Goal: Transaction & Acquisition: Purchase product/service

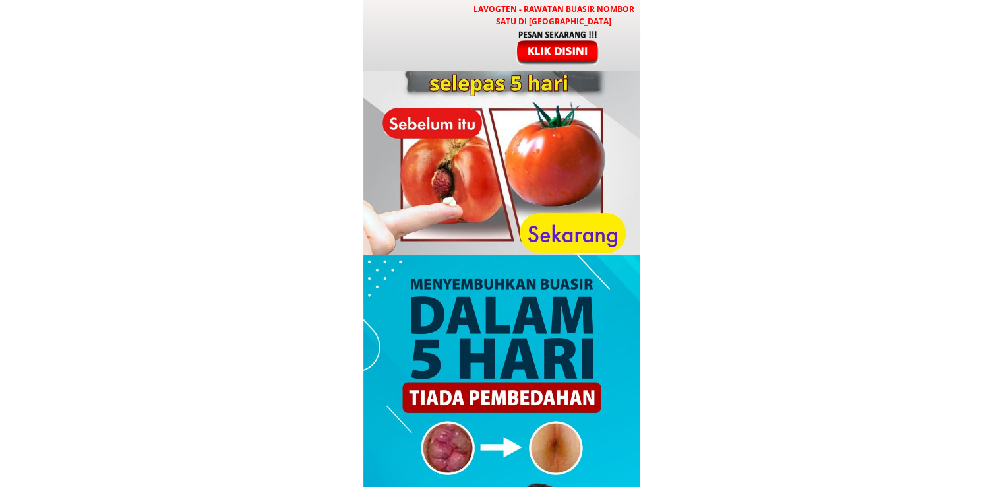
click at [465, 49] on div at bounding box center [501, 35] width 277 height 71
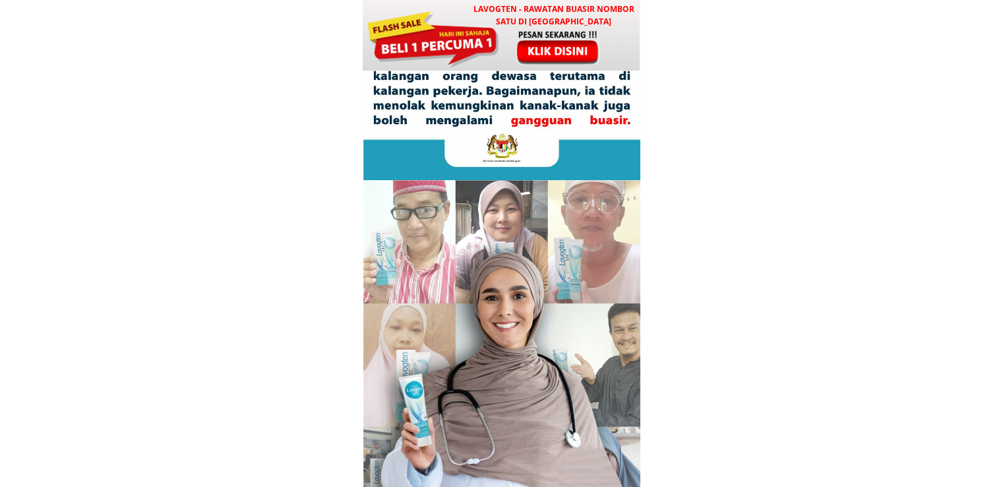
scroll to position [6357, 0]
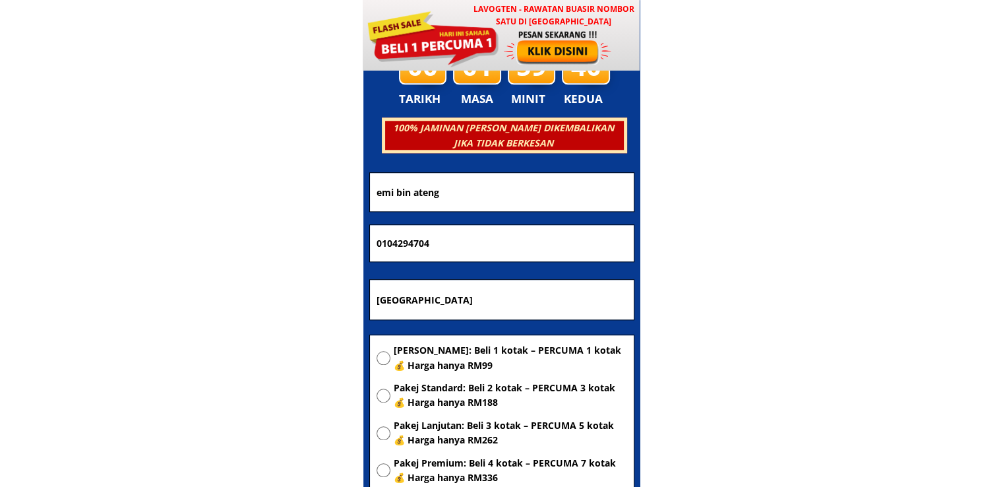
click at [497, 135] on h3 "100% JAMINAN [PERSON_NAME] DIKEMBALIKAN JIKA TIDAK BERKESAN" at bounding box center [503, 136] width 240 height 30
drag, startPoint x: 501, startPoint y: 299, endPoint x: 182, endPoint y: 297, distance: 319.1
click at [208, 298] on body "LAVOGTEN - Rawatan Buasir Nombor Satu di [GEOGRAPHIC_DATA] Dengarkan pengalaman…" at bounding box center [501, 378] width 1003 height 13470
paste input "[STREET_ADDRESS]"
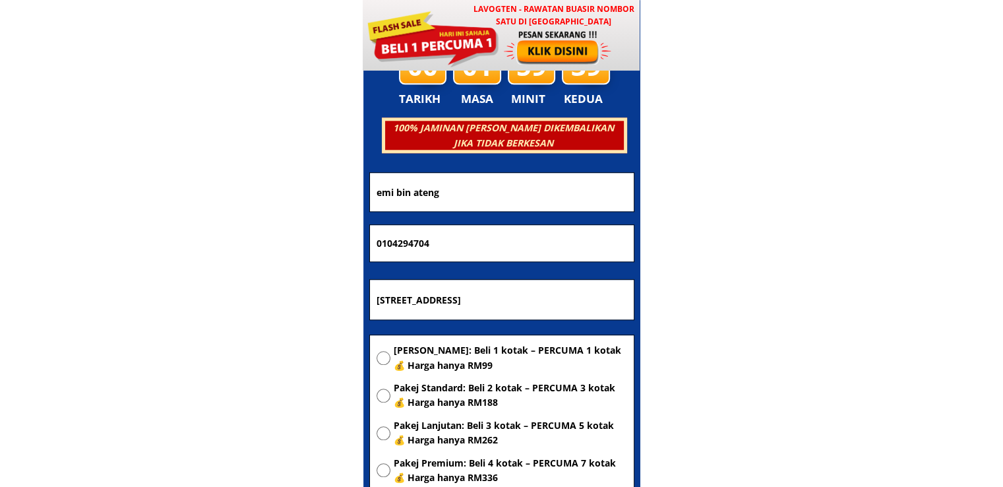
type input "[STREET_ADDRESS]"
click at [460, 355] on span "[PERSON_NAME]: Beli 1 kotak – PERCUMA 1 kotak 💰 Harga hanya RM99" at bounding box center [510, 358] width 233 height 30
radio input "true"
drag, startPoint x: 492, startPoint y: 230, endPoint x: 212, endPoint y: 231, distance: 279.5
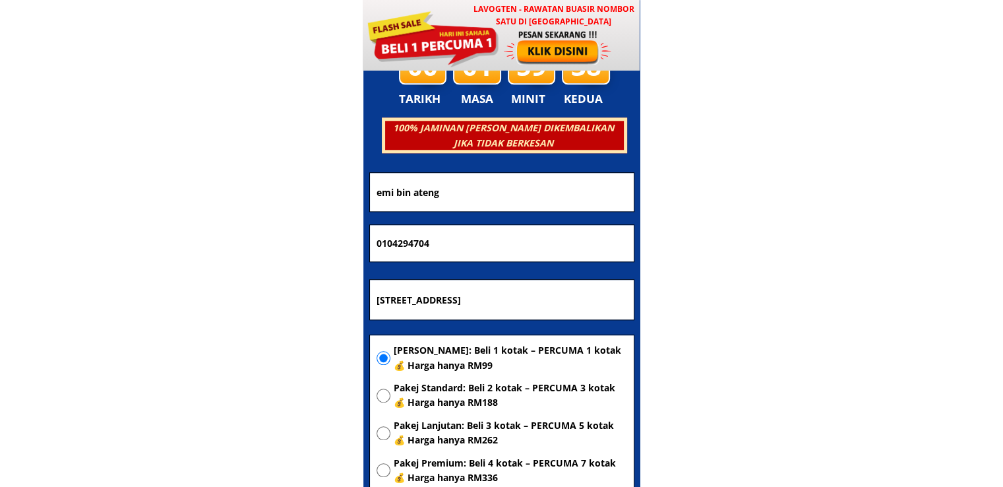
click at [215, 231] on body "LAVOGTEN - Rawatan Buasir Nombor Satu di [GEOGRAPHIC_DATA] Dengarkan pengalaman…" at bounding box center [501, 378] width 1003 height 13470
paste input "9-208 3712"
type input "019-208 3712"
drag, startPoint x: 498, startPoint y: 181, endPoint x: 231, endPoint y: 189, distance: 267.8
click at [243, 189] on body "LAVOGTEN - Rawatan Buasir Nombor Satu di [GEOGRAPHIC_DATA] Dengarkan pengalaman…" at bounding box center [501, 378] width 1003 height 13470
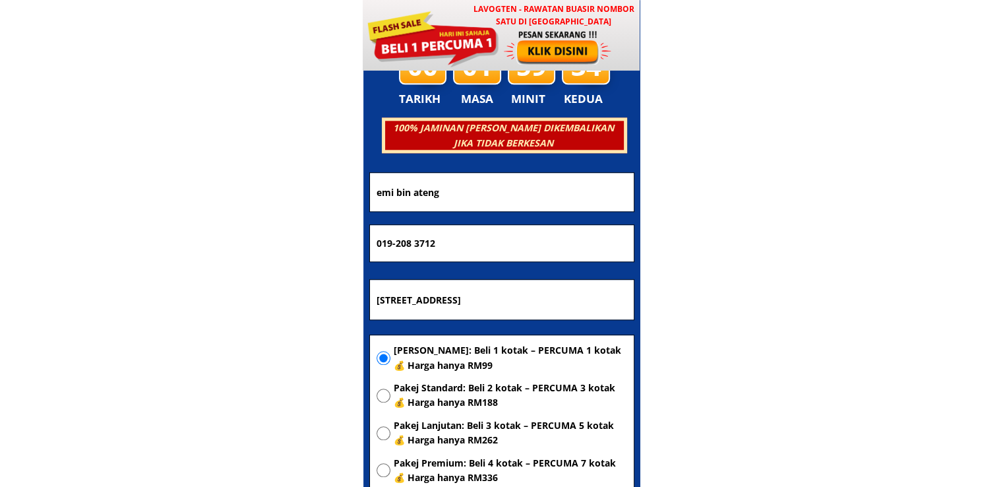
click at [539, 191] on input "emi bin ateng" at bounding box center [501, 192] width 257 height 38
paste input "[PERSON_NAME]"
type input "[PERSON_NAME]"
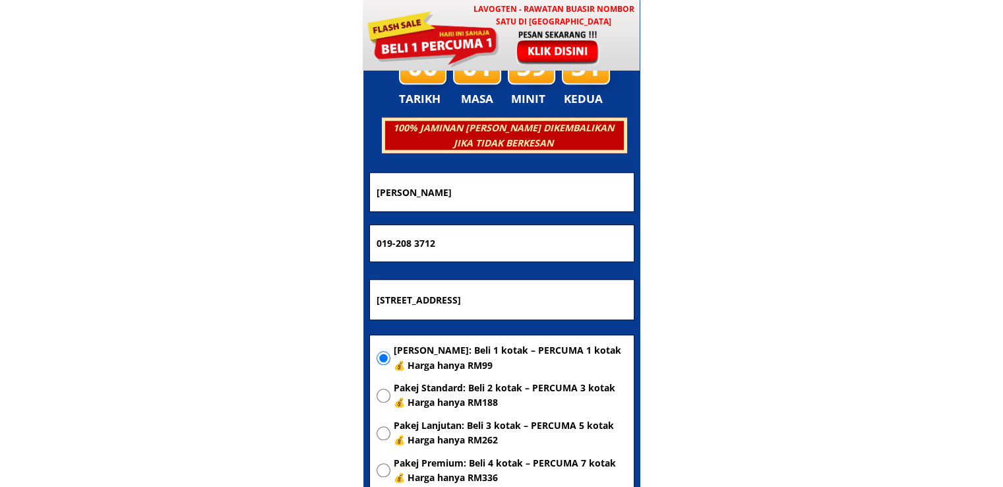
click at [396, 245] on input "019-208 3712" at bounding box center [501, 243] width 257 height 37
click at [411, 243] on input "019208 3712" at bounding box center [501, 243] width 257 height 37
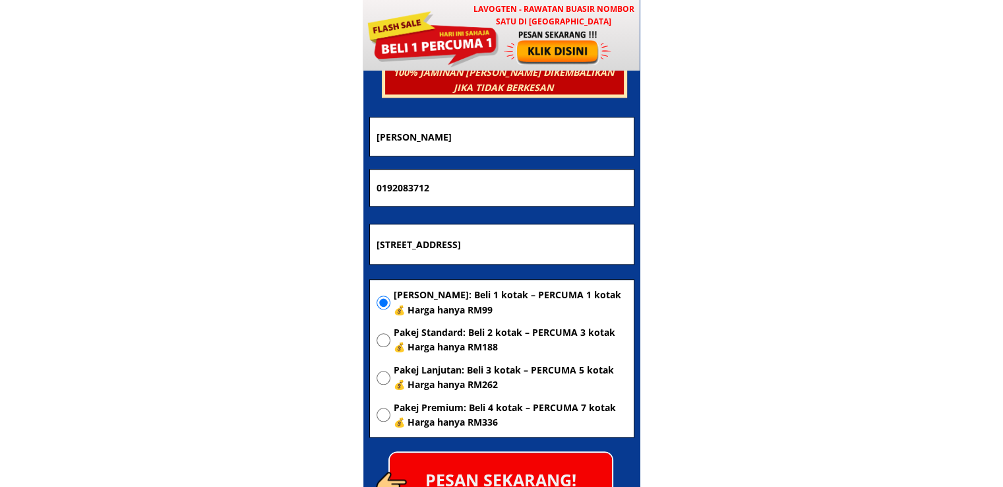
scroll to position [6489, 0]
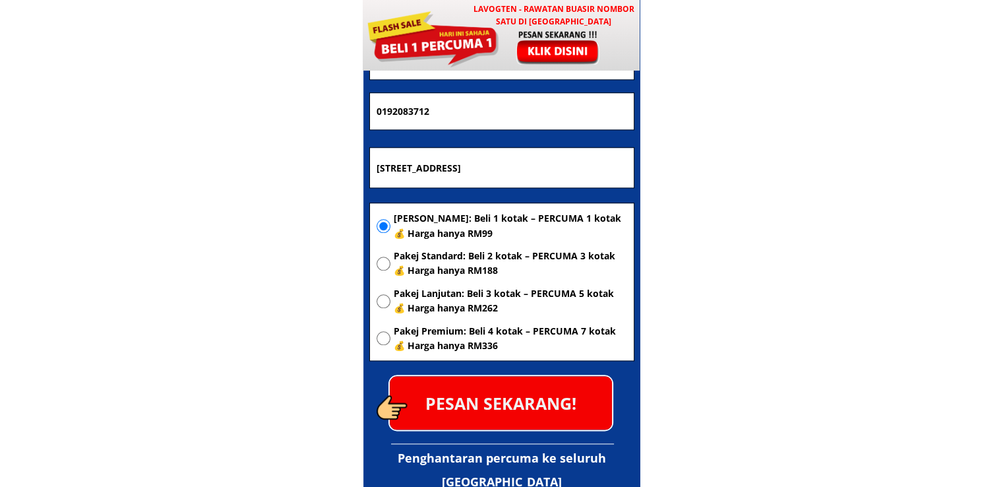
type input "0192083712"
click at [527, 392] on p "PESAN SEKARANG!" at bounding box center [501, 402] width 222 height 53
